Goal: Task Accomplishment & Management: Manage account settings

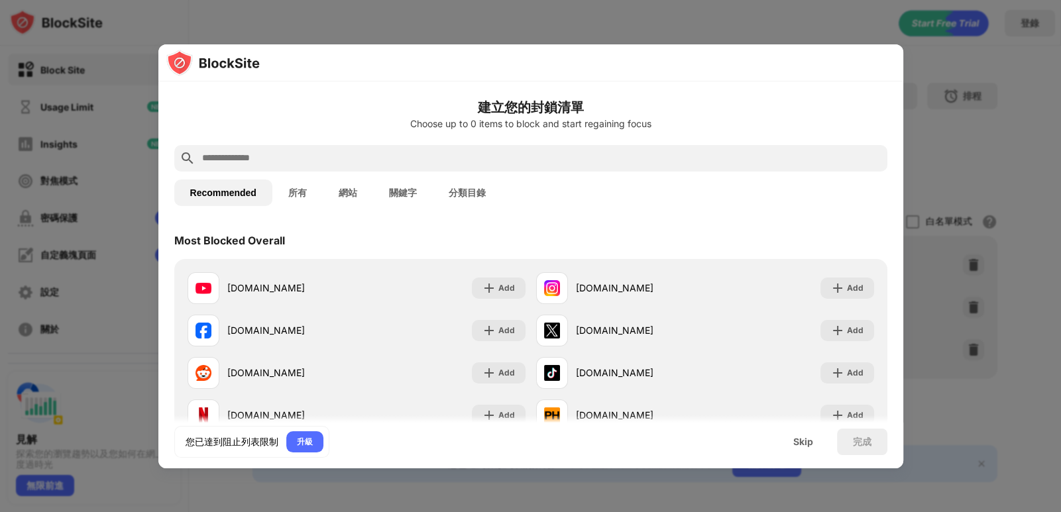
click at [349, 189] on button "網站" at bounding box center [348, 193] width 50 height 27
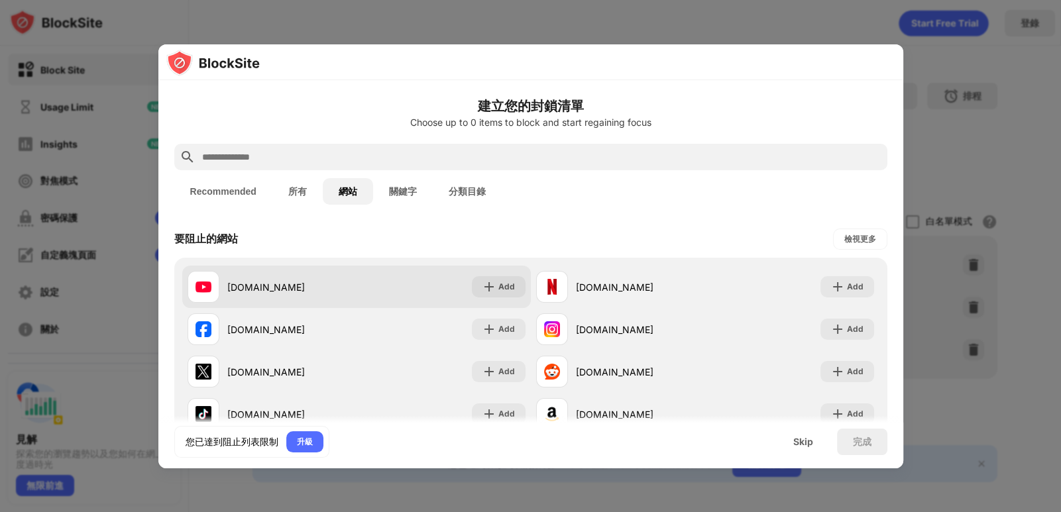
click at [262, 286] on div "youtube.com" at bounding box center [291, 287] width 129 height 14
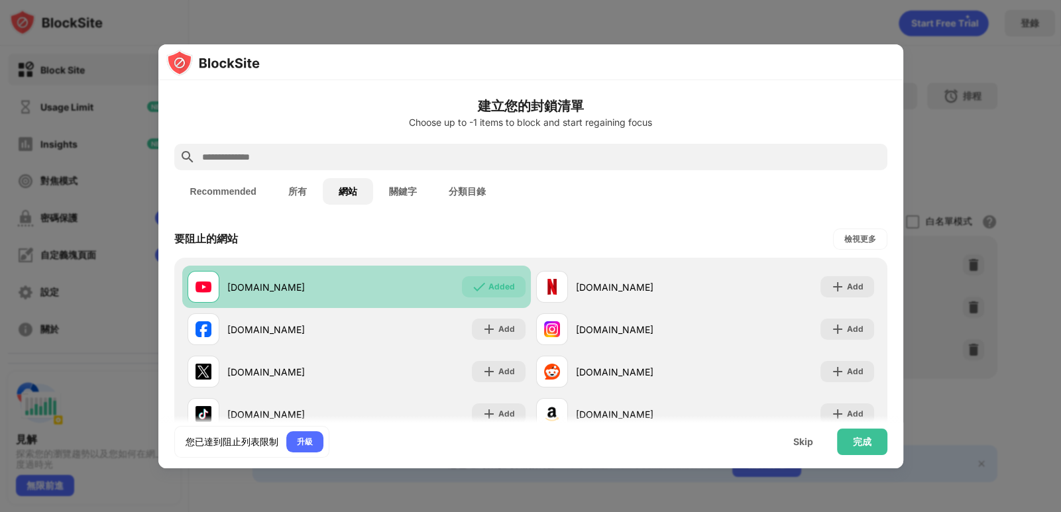
click at [260, 287] on div "youtube.com" at bounding box center [291, 287] width 129 height 14
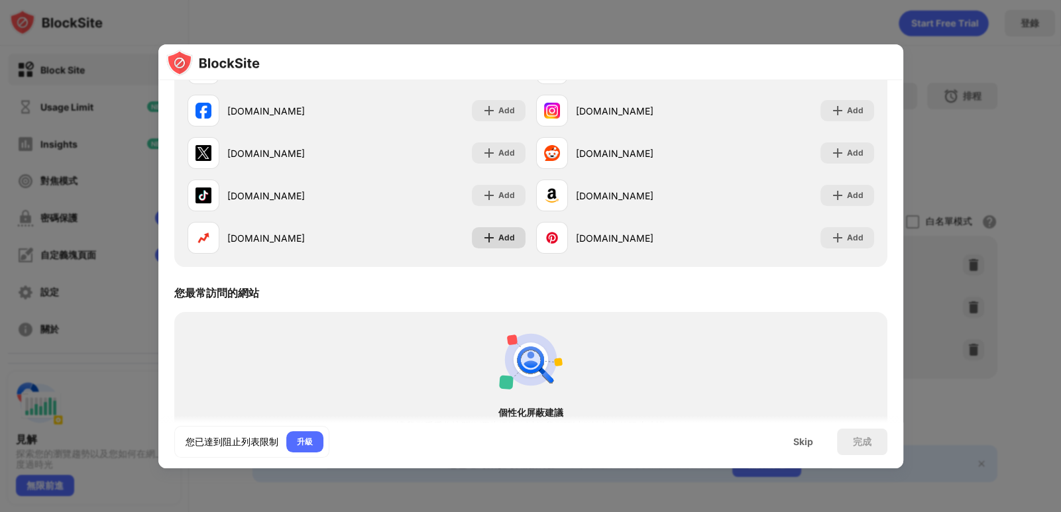
scroll to position [294, 0]
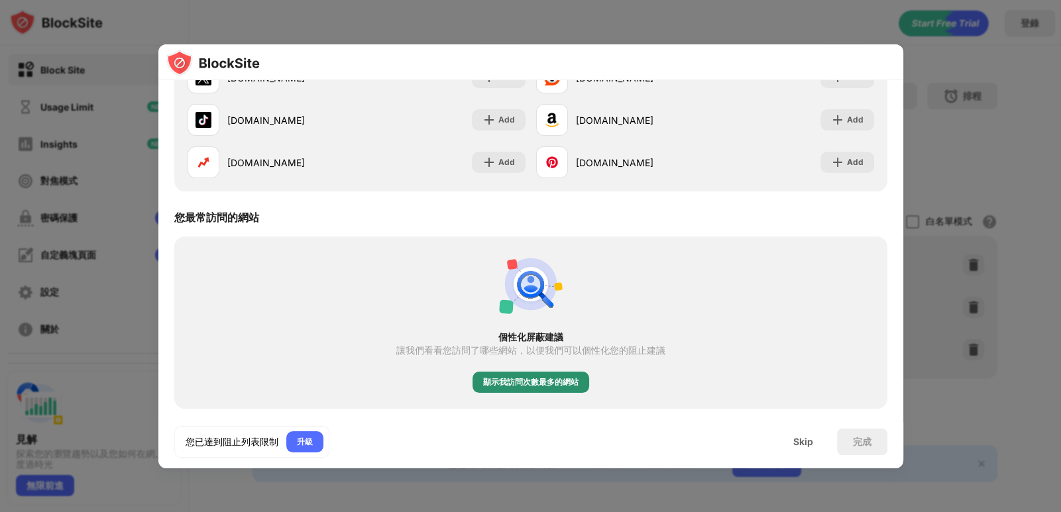
click at [549, 382] on div "顯示我訪問次數最多的網站" at bounding box center [530, 382] width 95 height 13
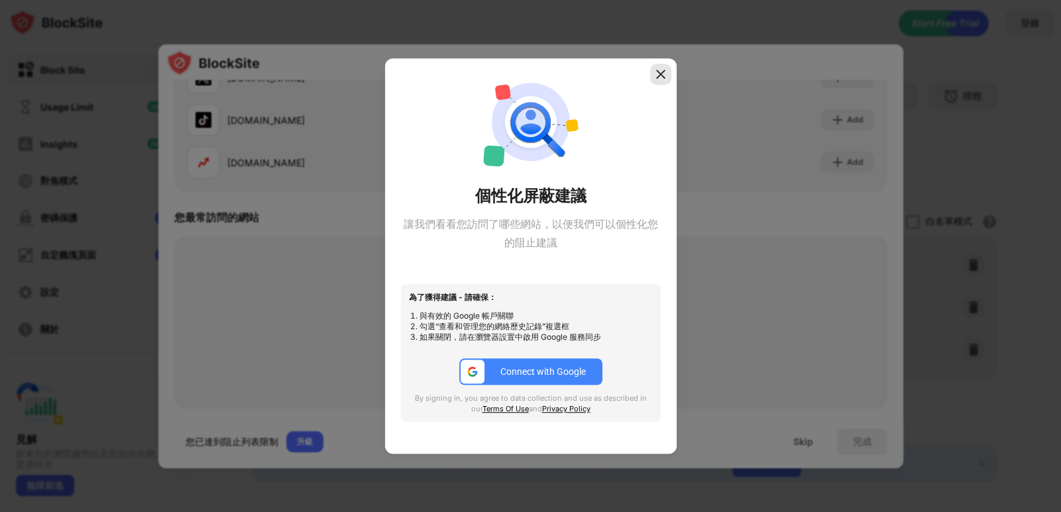
click at [659, 75] on img at bounding box center [660, 74] width 13 height 13
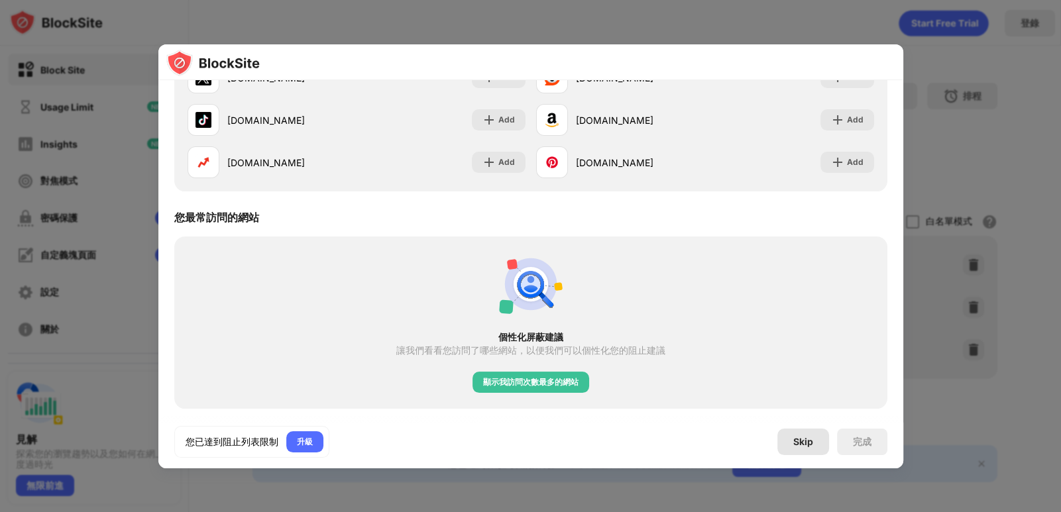
click at [799, 441] on div "Skip" at bounding box center [803, 442] width 20 height 11
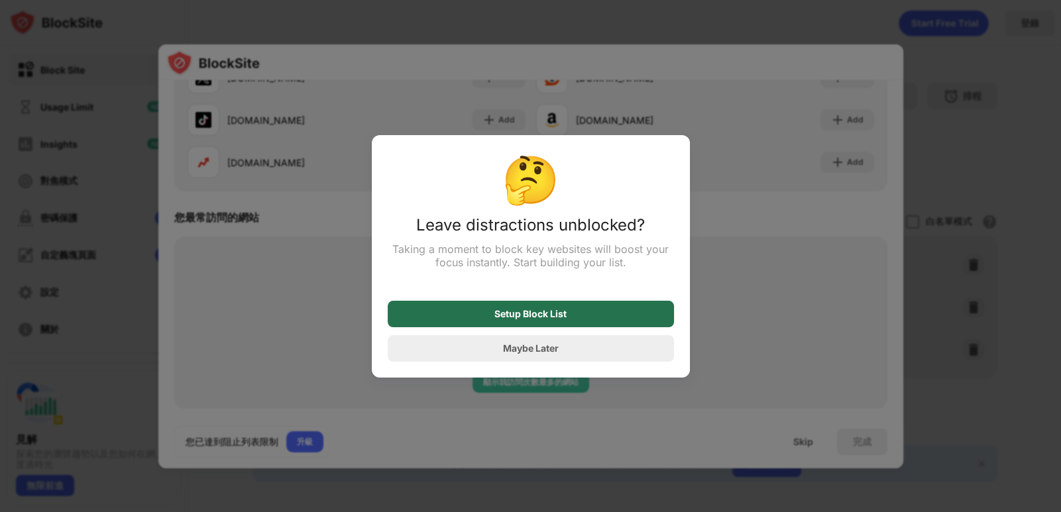
click at [562, 315] on div "Setup Block List" at bounding box center [530, 314] width 72 height 11
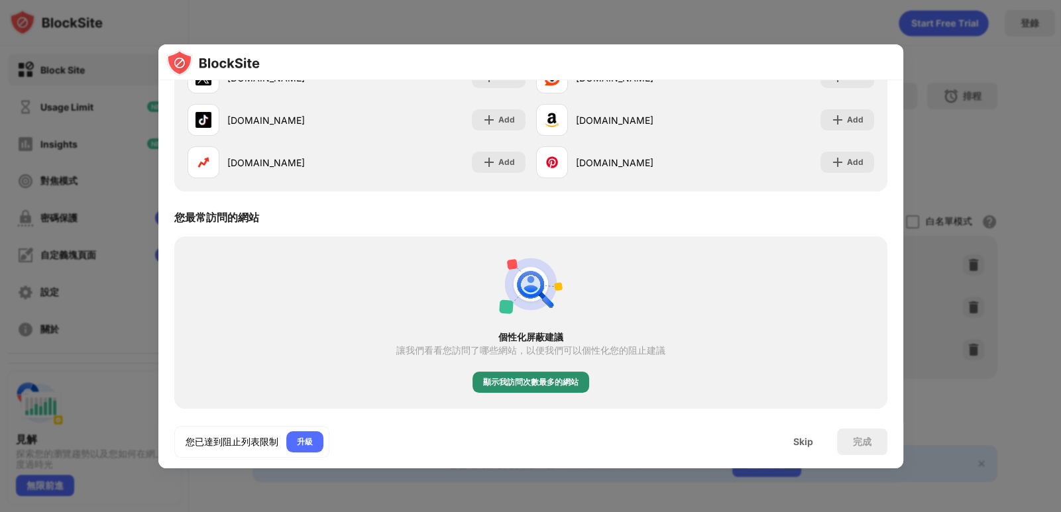
click at [537, 380] on div "顯示我訪問次數最多的網站" at bounding box center [530, 382] width 95 height 13
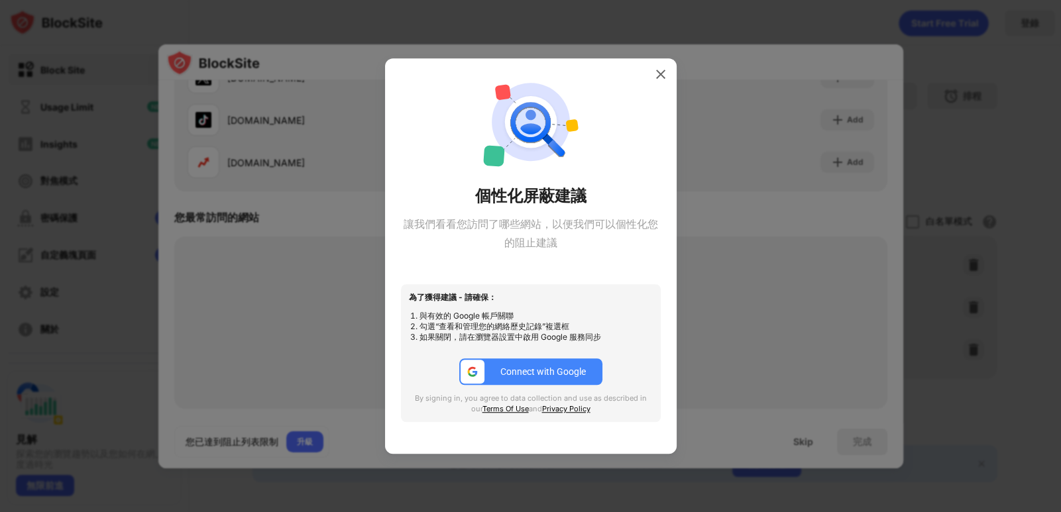
drag, startPoint x: 762, startPoint y: 257, endPoint x: 757, endPoint y: 251, distance: 8.0
click at [757, 252] on div at bounding box center [530, 256] width 1061 height 512
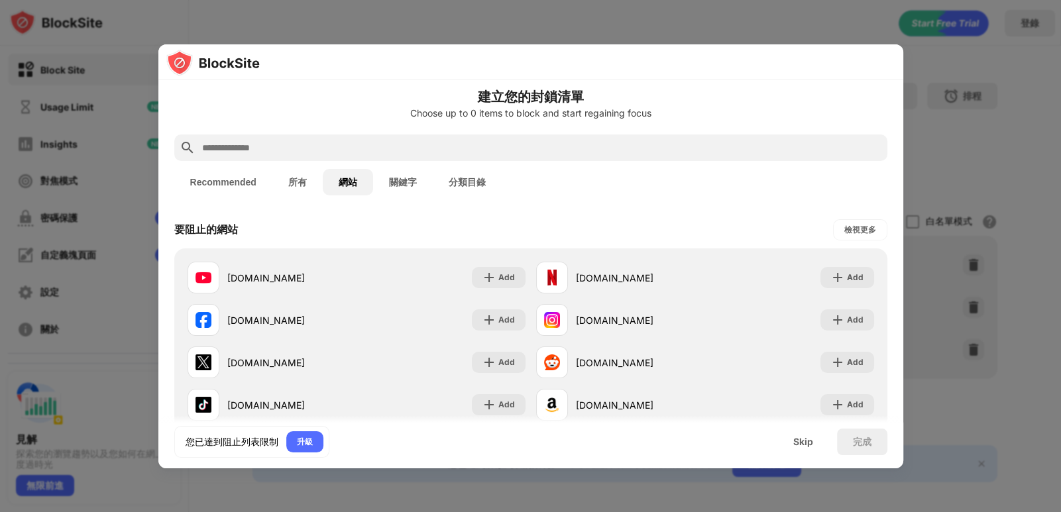
scroll to position [0, 0]
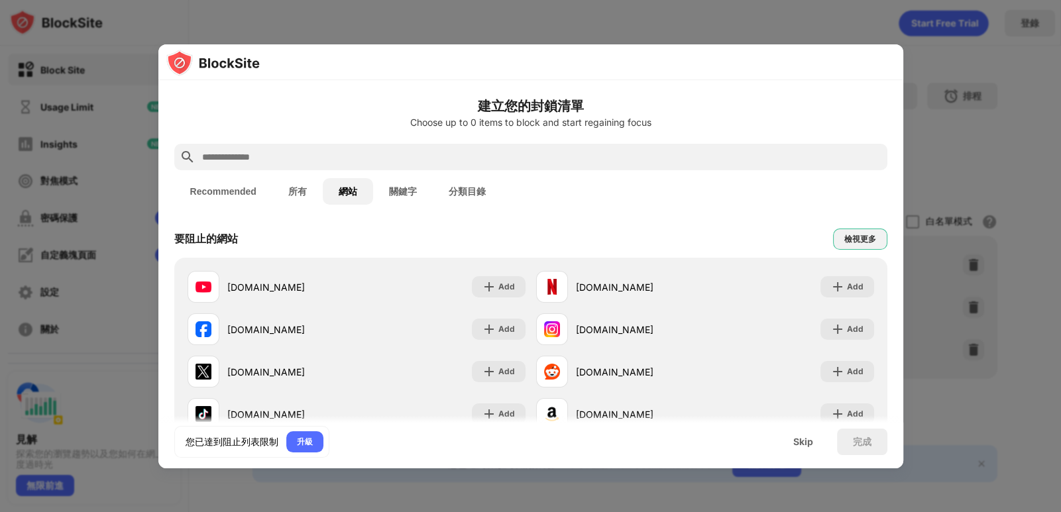
click at [844, 241] on div "檢視更多" at bounding box center [860, 239] width 32 height 13
click at [363, 156] on input "text" at bounding box center [541, 158] width 681 height 16
paste input "**********"
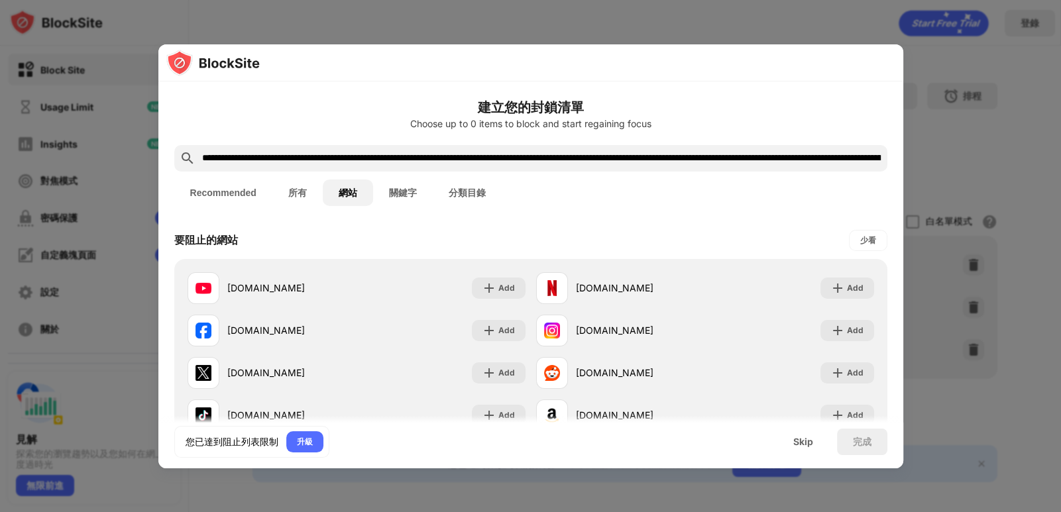
scroll to position [0, 4322]
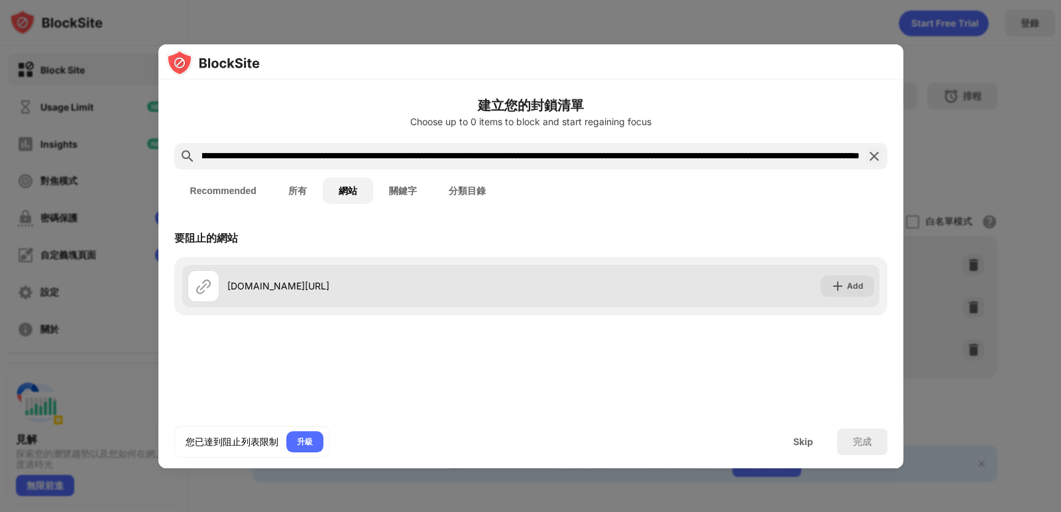
type input "**********"
click at [531, 293] on div "google.com/search?q=%E4%B8%AD%E5%A4%A9youtube%E9%A2%91%E9%81%93&sca_esv=5d492a6…" at bounding box center [379, 286] width 304 height 14
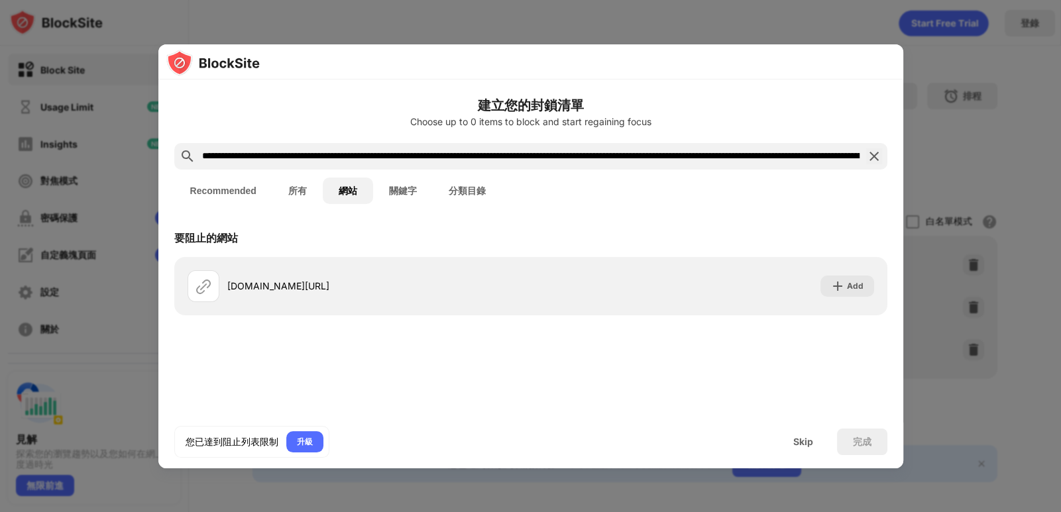
click at [298, 187] on button "所有" at bounding box center [297, 191] width 50 height 27
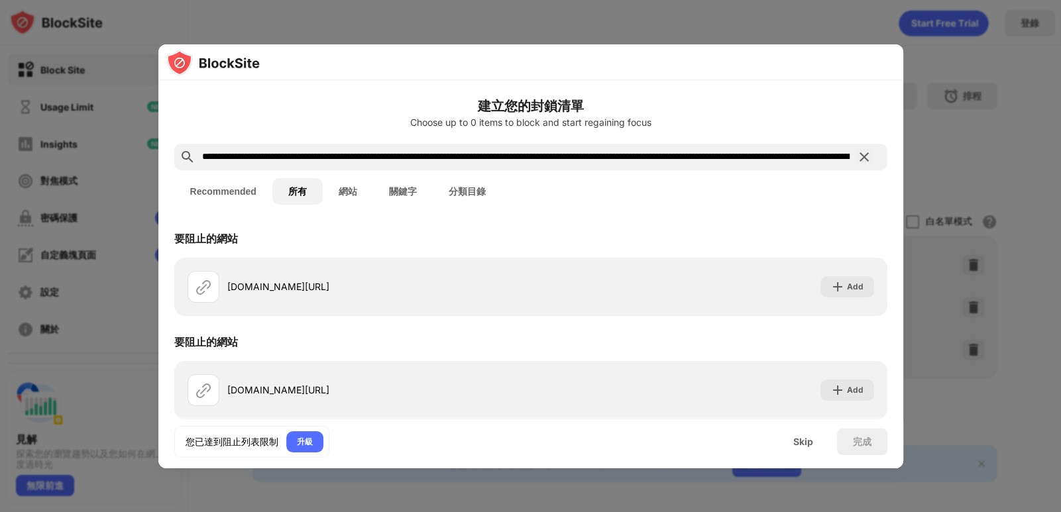
click at [348, 188] on button "網站" at bounding box center [348, 191] width 50 height 27
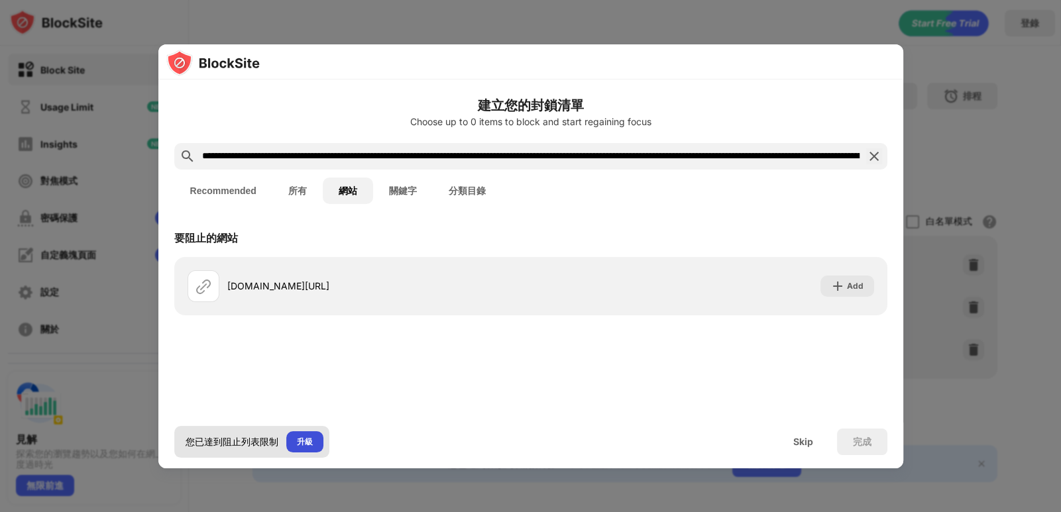
click at [304, 443] on div "升級" at bounding box center [305, 441] width 16 height 13
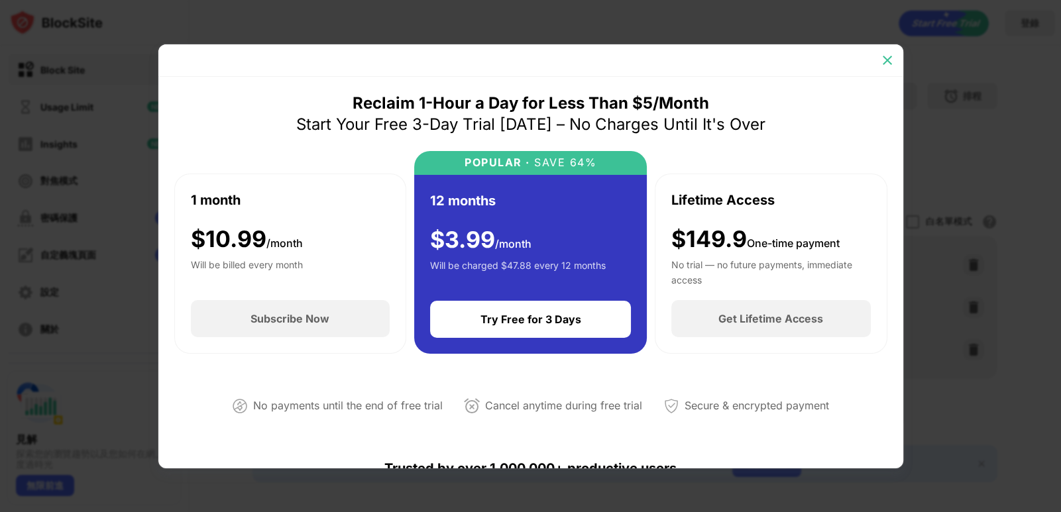
click at [884, 58] on img at bounding box center [887, 60] width 13 height 13
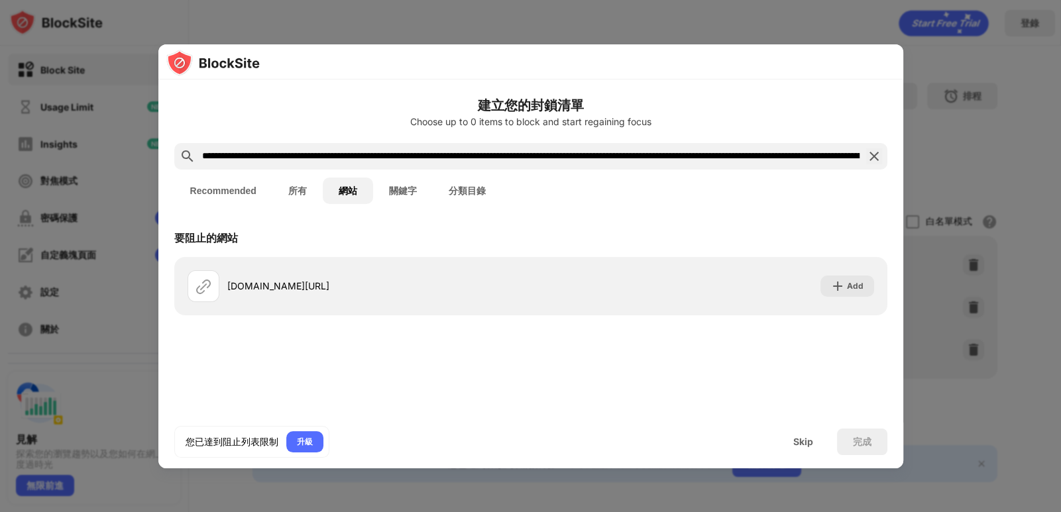
click at [700, 109] on h6 "建立您的封鎖清單" at bounding box center [530, 105] width 713 height 20
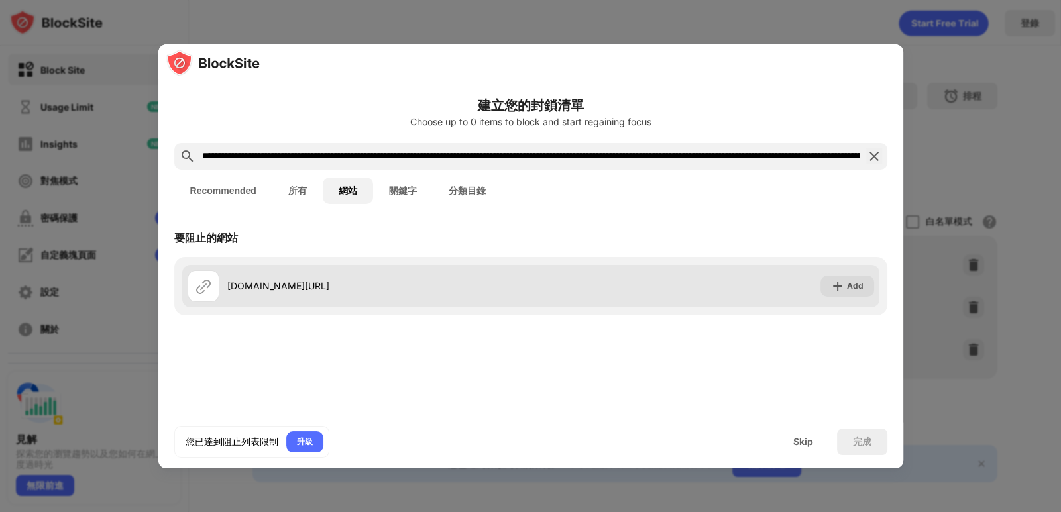
click at [325, 284] on div "google.com/search?q=%E4%B8%AD%E5%A4%A9youtube%E9%A2%91%E9%81%93&sca_esv=5d492a6…" at bounding box center [379, 286] width 304 height 14
click at [199, 288] on img at bounding box center [203, 286] width 16 height 16
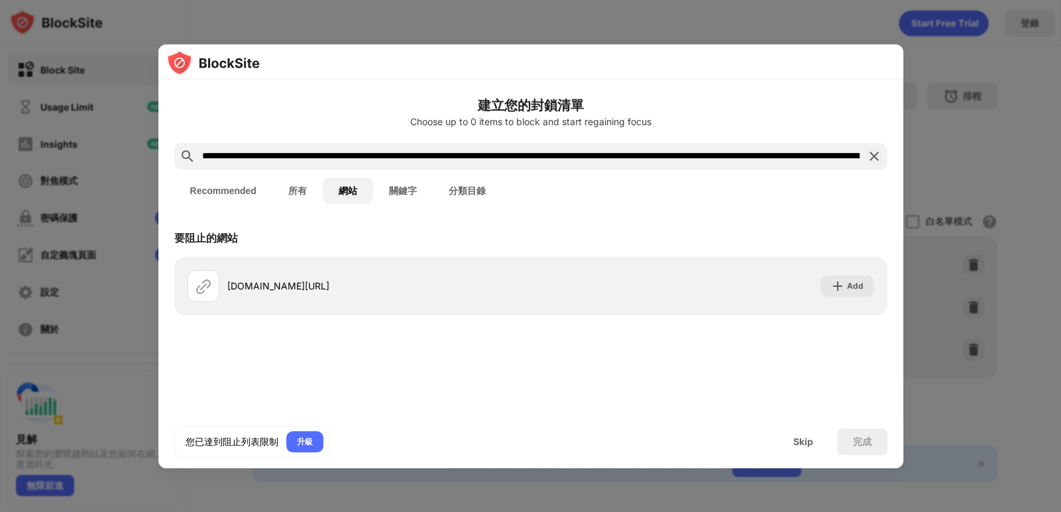
scroll to position [0, 2521]
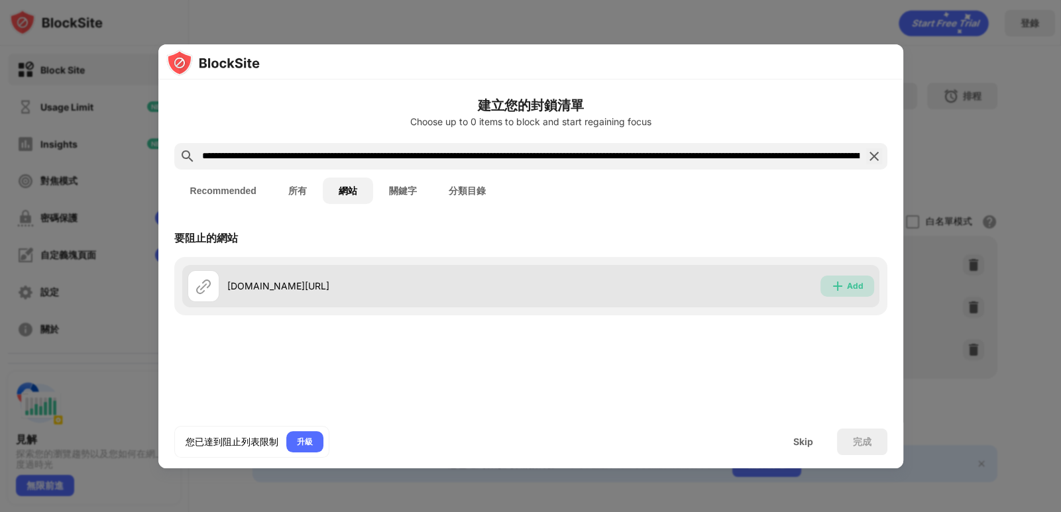
click at [850, 286] on div "Add" at bounding box center [855, 286] width 17 height 13
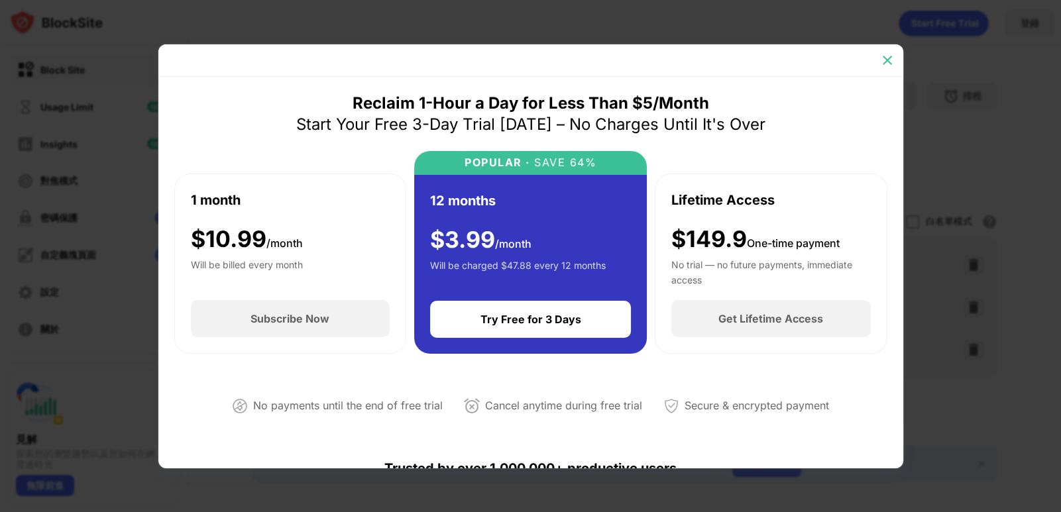
click at [891, 60] on img at bounding box center [887, 60] width 13 height 13
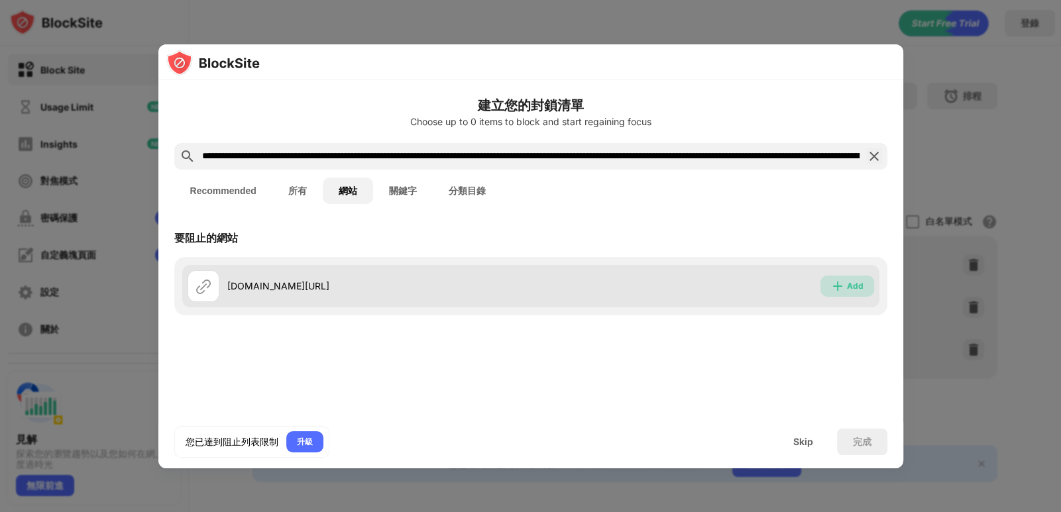
click at [856, 290] on div "Add" at bounding box center [855, 286] width 17 height 13
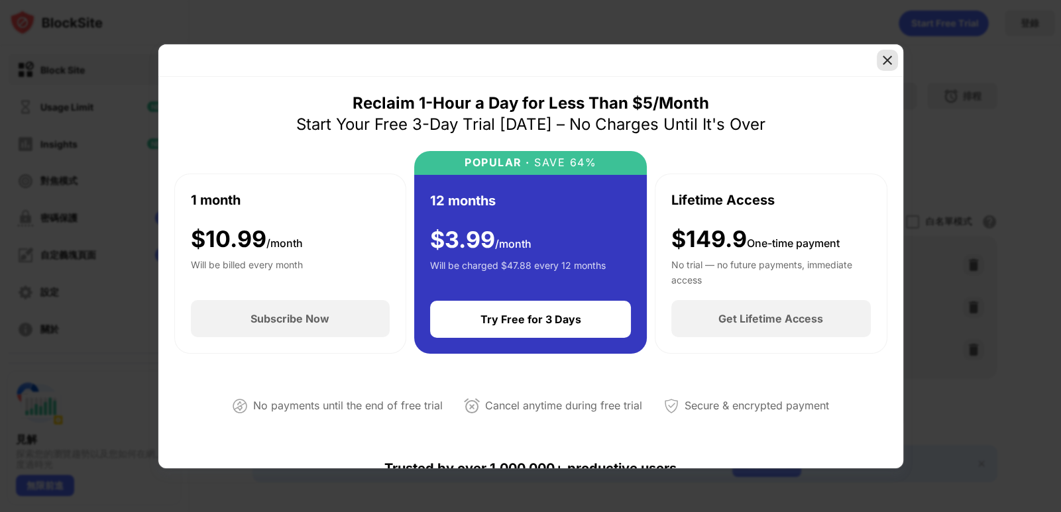
click at [891, 57] on img at bounding box center [887, 60] width 13 height 13
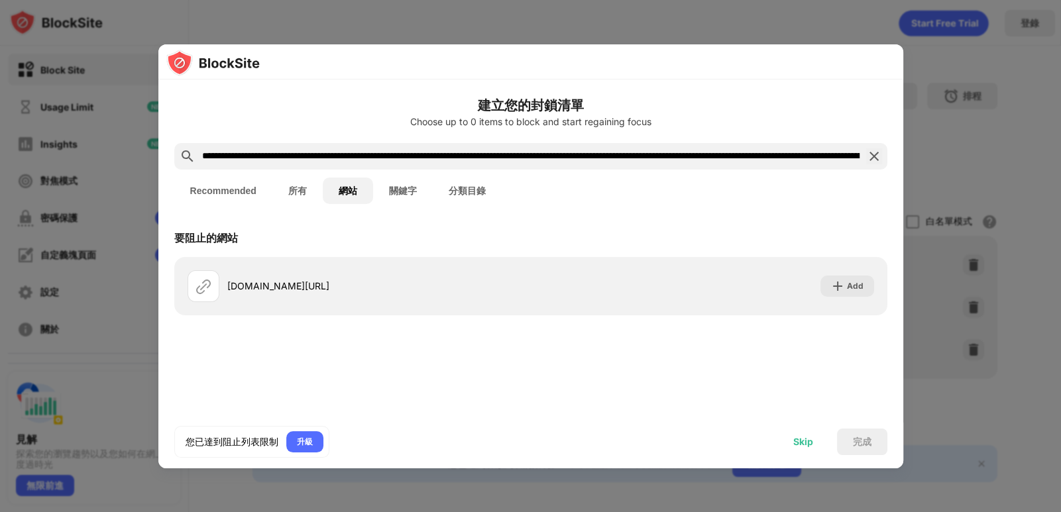
click at [807, 443] on div "Skip" at bounding box center [803, 442] width 20 height 11
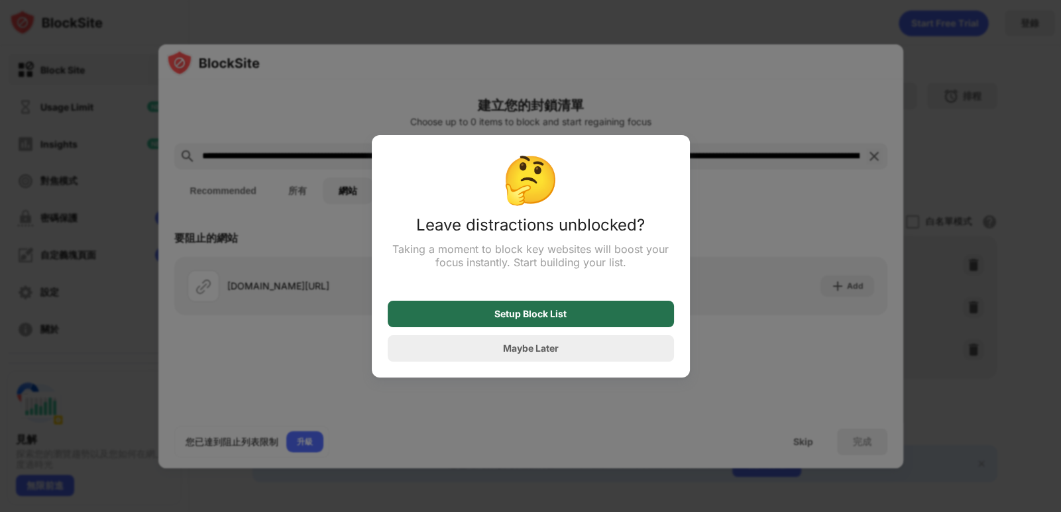
click at [557, 316] on div "Setup Block List" at bounding box center [530, 314] width 72 height 11
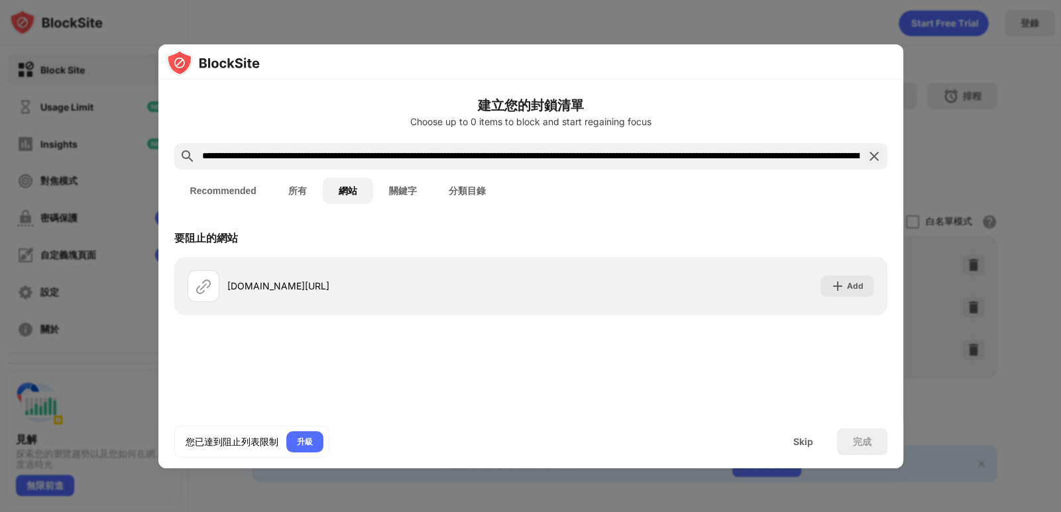
click at [991, 152] on div at bounding box center [530, 256] width 1061 height 512
click at [809, 439] on div "Skip" at bounding box center [803, 442] width 20 height 11
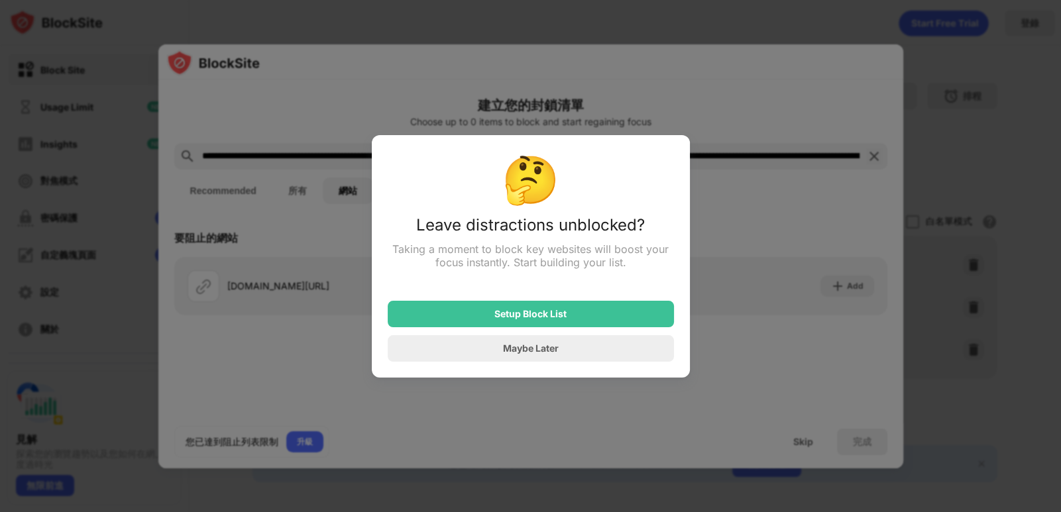
click at [771, 92] on div at bounding box center [530, 256] width 1061 height 512
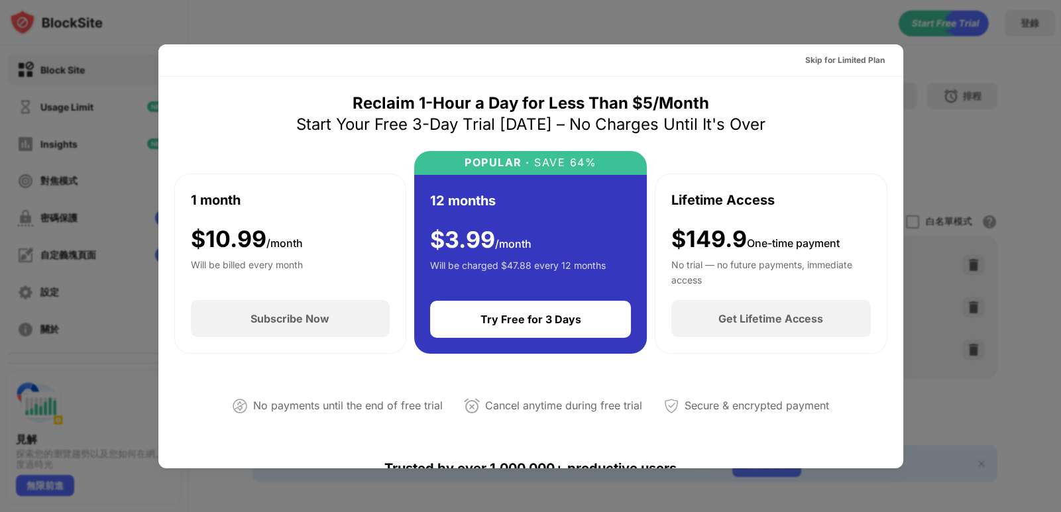
click at [1010, 170] on div at bounding box center [530, 256] width 1061 height 512
drag, startPoint x: 1005, startPoint y: 169, endPoint x: 991, endPoint y: 166, distance: 14.8
click at [1005, 168] on div at bounding box center [530, 256] width 1061 height 512
